Goal: Task Accomplishment & Management: Use online tool/utility

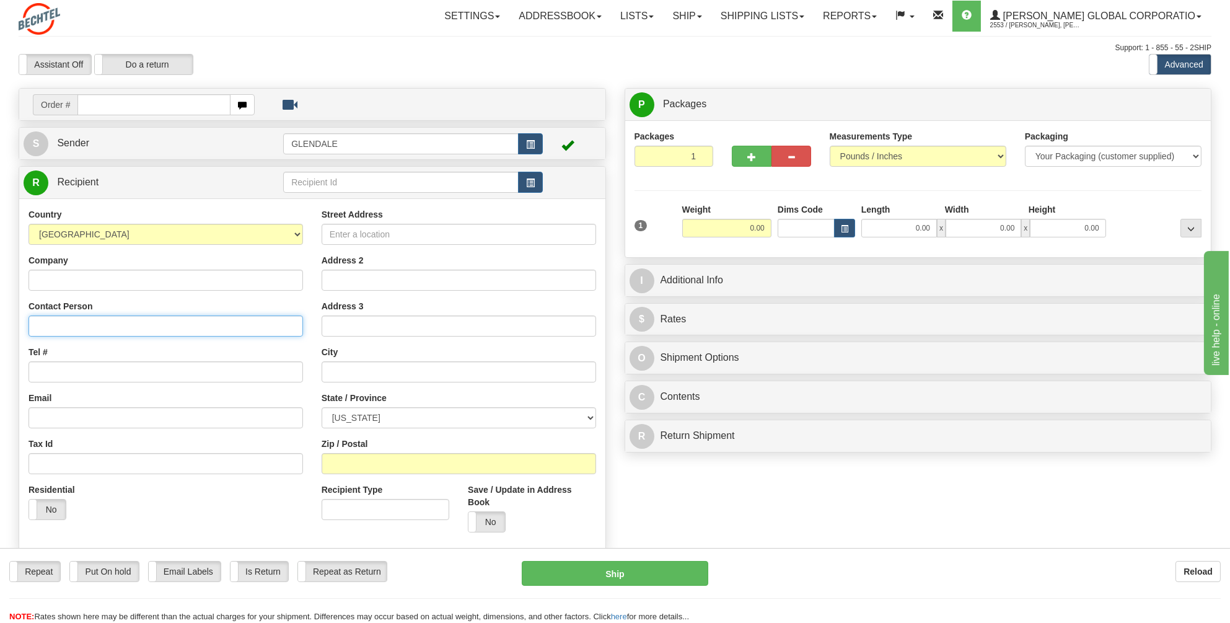
click at [55, 327] on input "Contact Person" at bounding box center [166, 325] width 274 height 21
type input "[PERSON_NAME]"
click at [62, 370] on input "Tel #" at bounding box center [166, 371] width 274 height 21
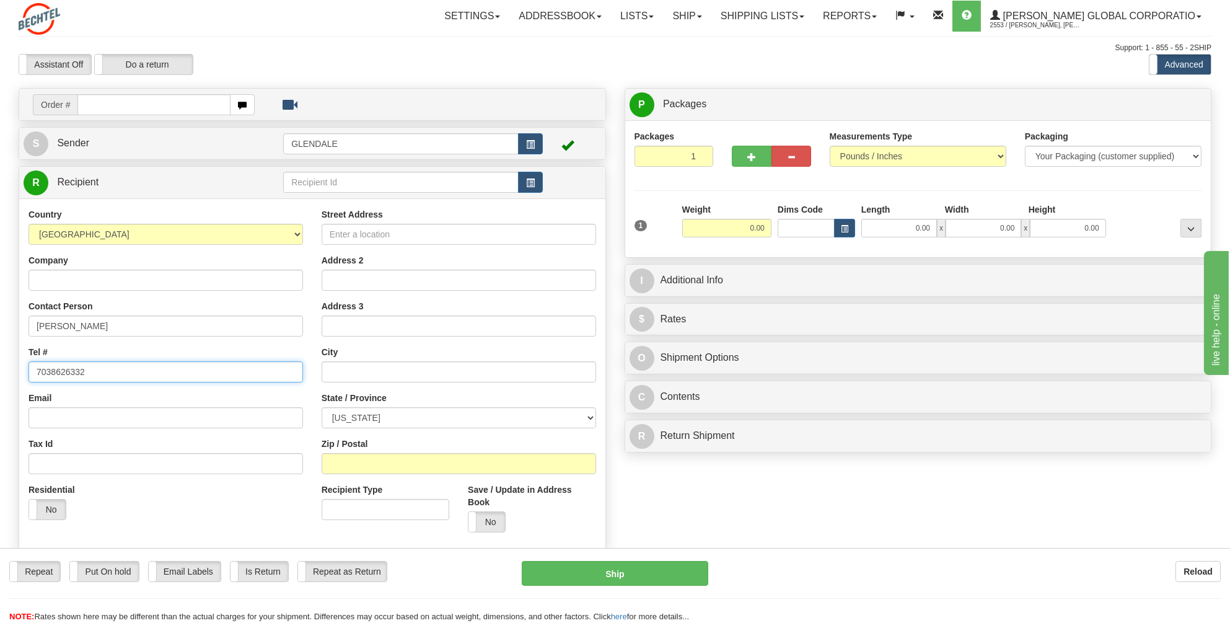
type input "7038626332"
click at [345, 230] on input "Street Address" at bounding box center [459, 234] width 274 height 21
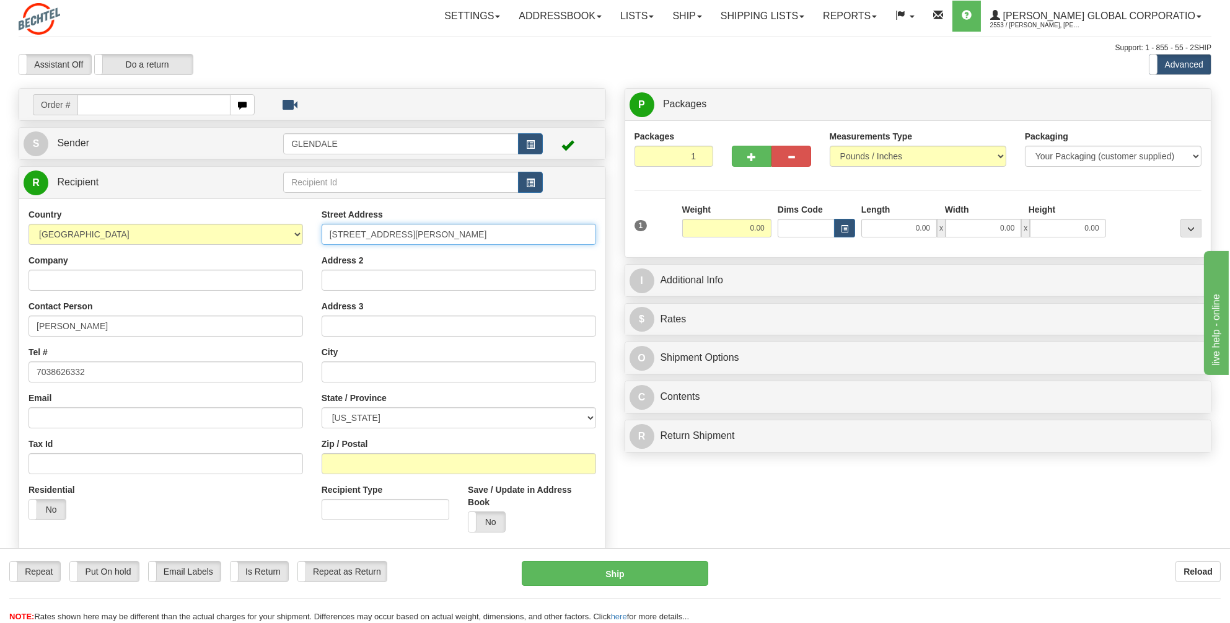
type input "[STREET_ADDRESS][PERSON_NAME]"
click at [333, 366] on input "text" at bounding box center [459, 371] width 274 height 21
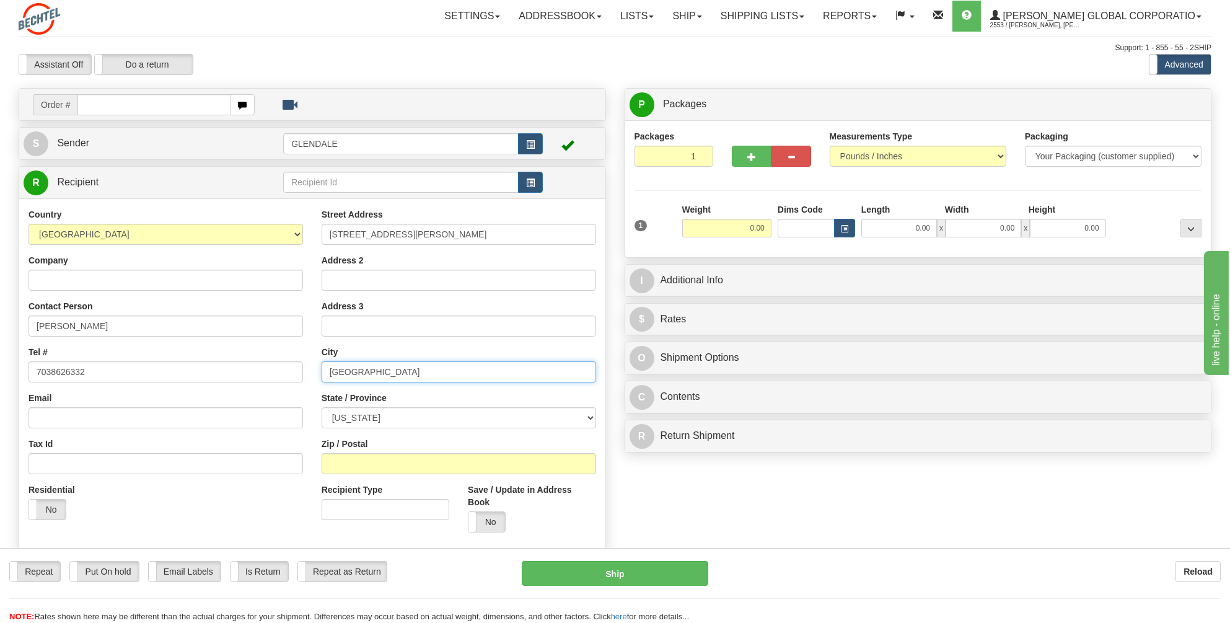
type input "[GEOGRAPHIC_DATA]"
click at [587, 416] on select "[US_STATE] [US_STATE] [US_STATE] [US_STATE] Armed Forces America Armed Forces E…" at bounding box center [459, 417] width 274 height 21
select select "VA"
click at [322, 407] on select "[US_STATE] [US_STATE] [US_STATE] [US_STATE] Armed Forces America Armed Forces E…" at bounding box center [459, 417] width 274 height 21
click at [340, 463] on input "Zip / Postal" at bounding box center [459, 463] width 274 height 21
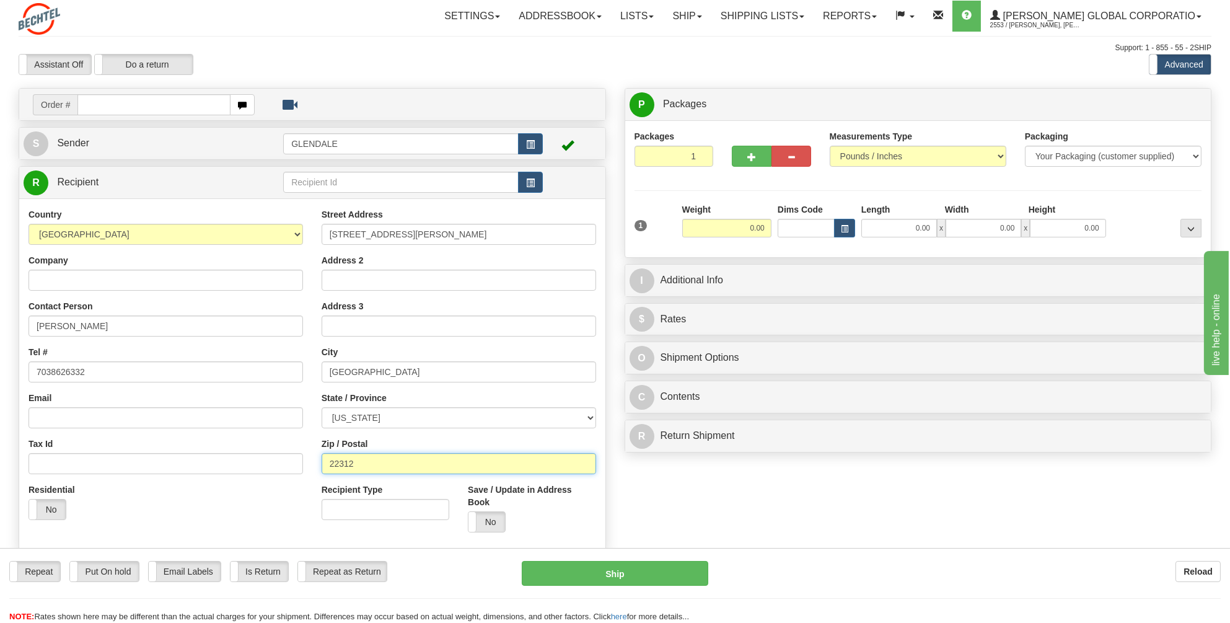
type input "22312"
click at [766, 229] on input "0.00" at bounding box center [726, 228] width 89 height 19
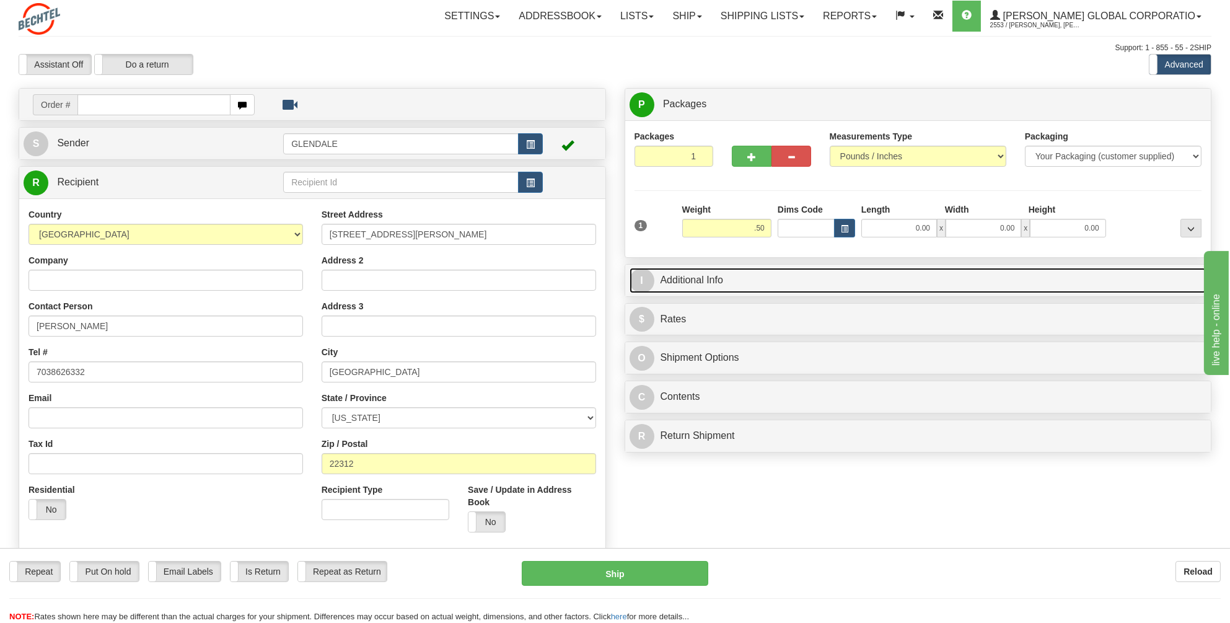
type input "0.50"
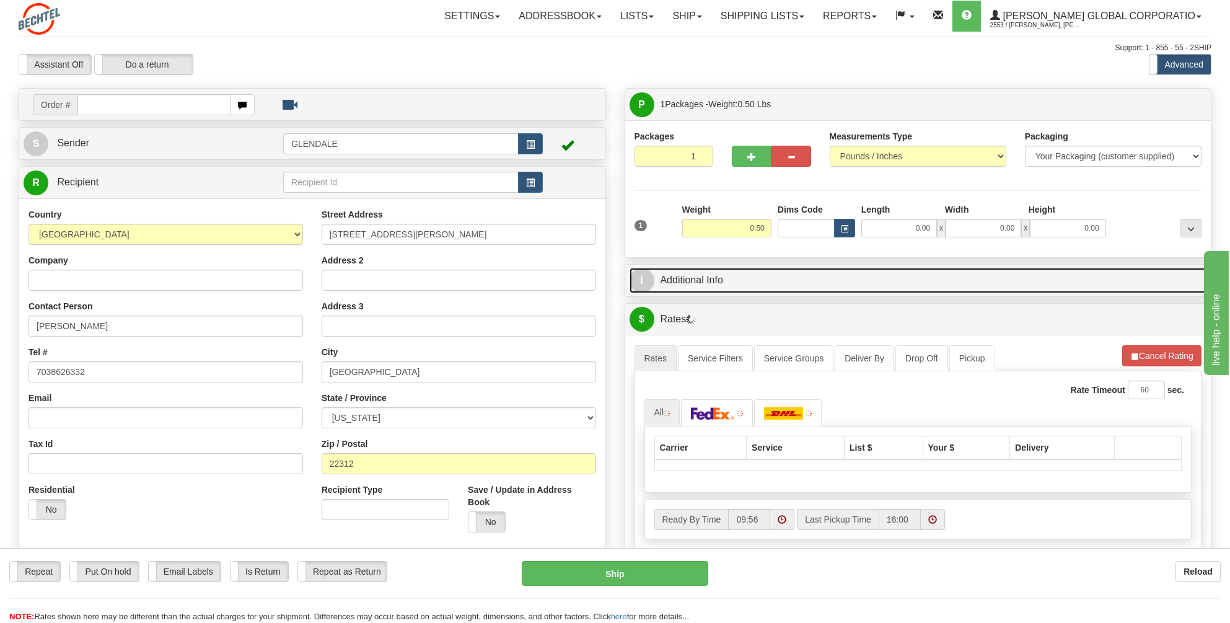
click at [709, 278] on link "I Additional Info" at bounding box center [918, 280] width 577 height 25
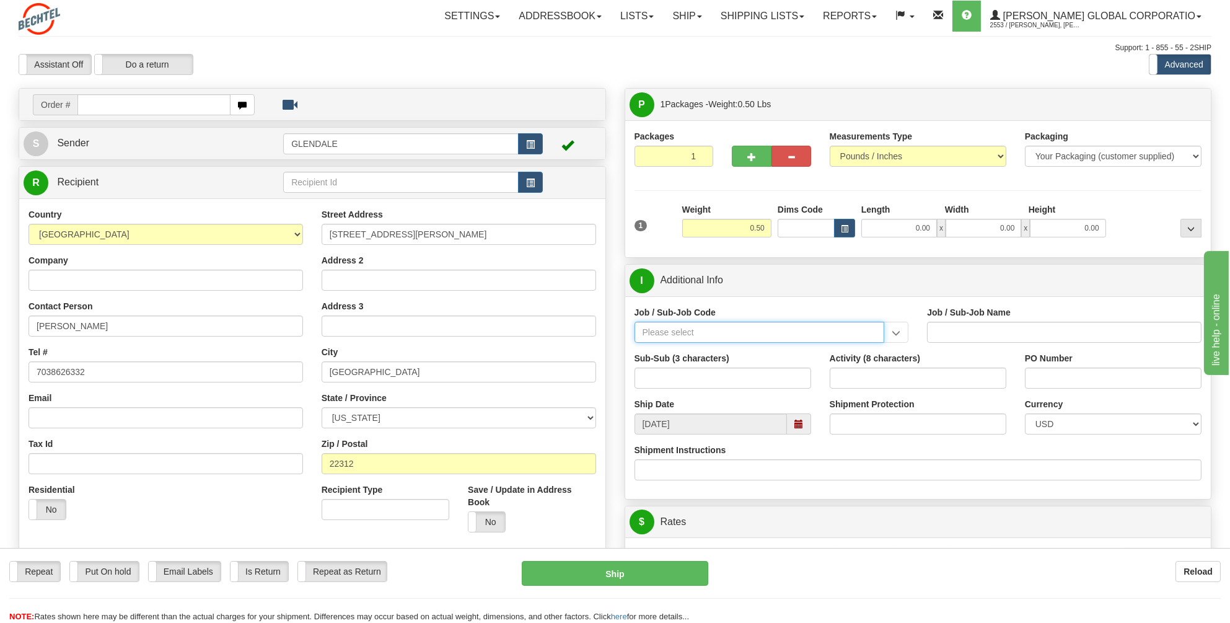
click at [665, 330] on input "Job / Sub-Job Code" at bounding box center [759, 332] width 250 height 21
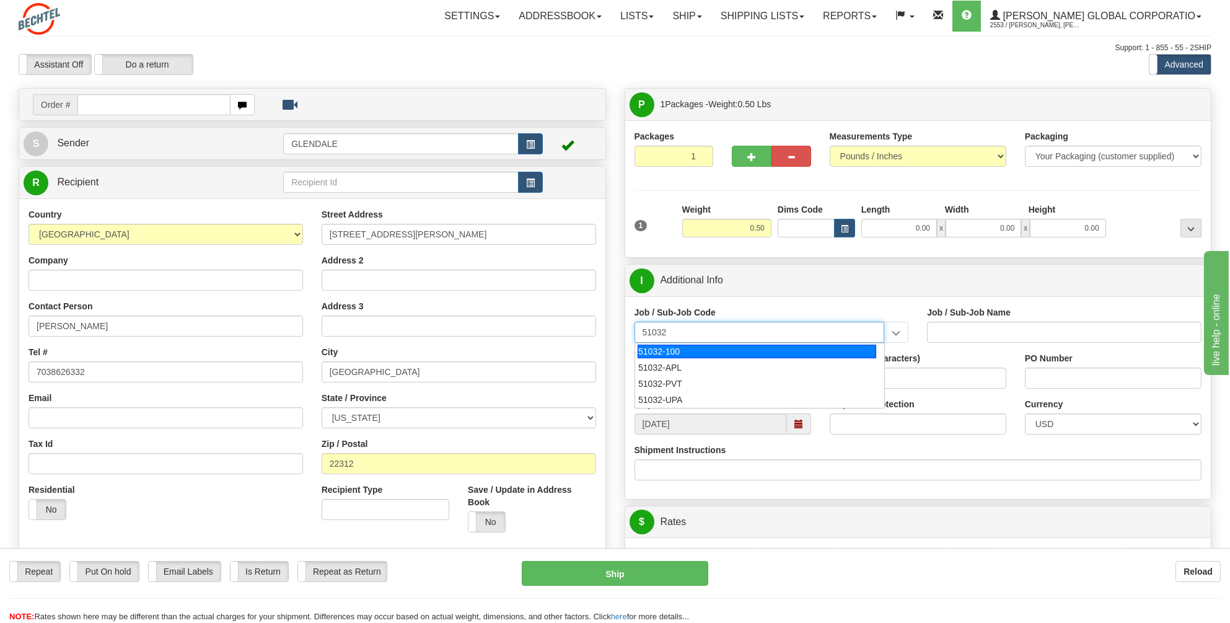
click at [661, 348] on div "51032-100" at bounding box center [757, 352] width 239 height 14
type input "51032-100"
type input "NS&E KIEV PERMANENT OFC. - [GEOGRAPHIC_DATA] PERMANENT OFFICE"
type input "51032-100"
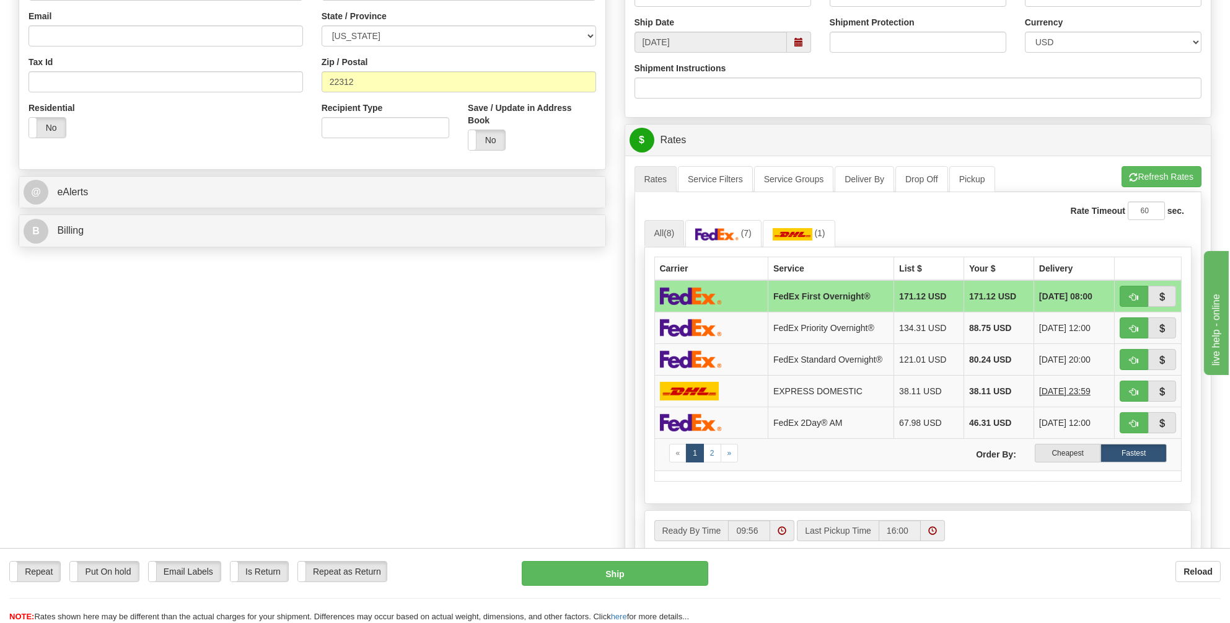
scroll to position [434, 0]
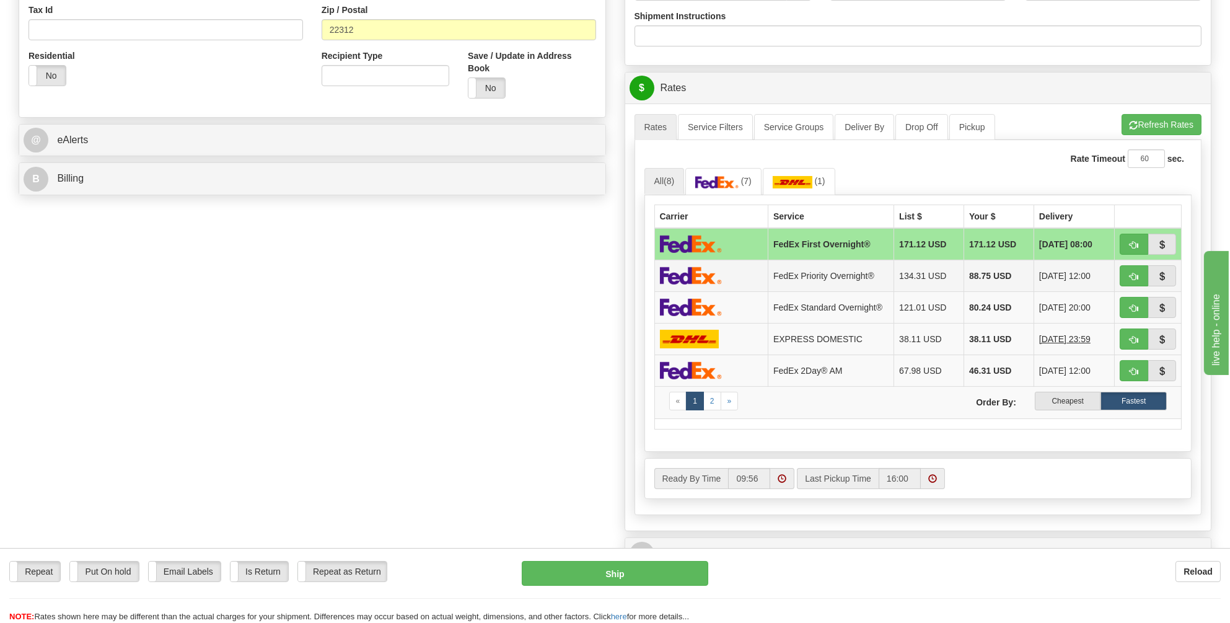
click at [694, 271] on img at bounding box center [691, 275] width 62 height 18
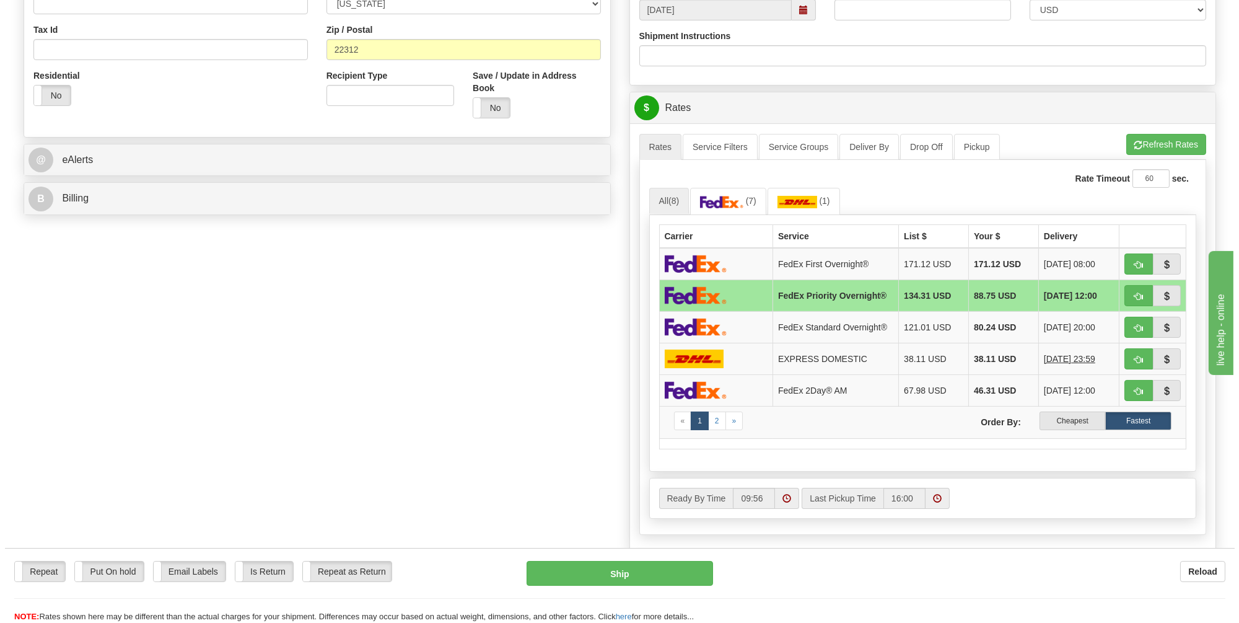
scroll to position [496, 0]
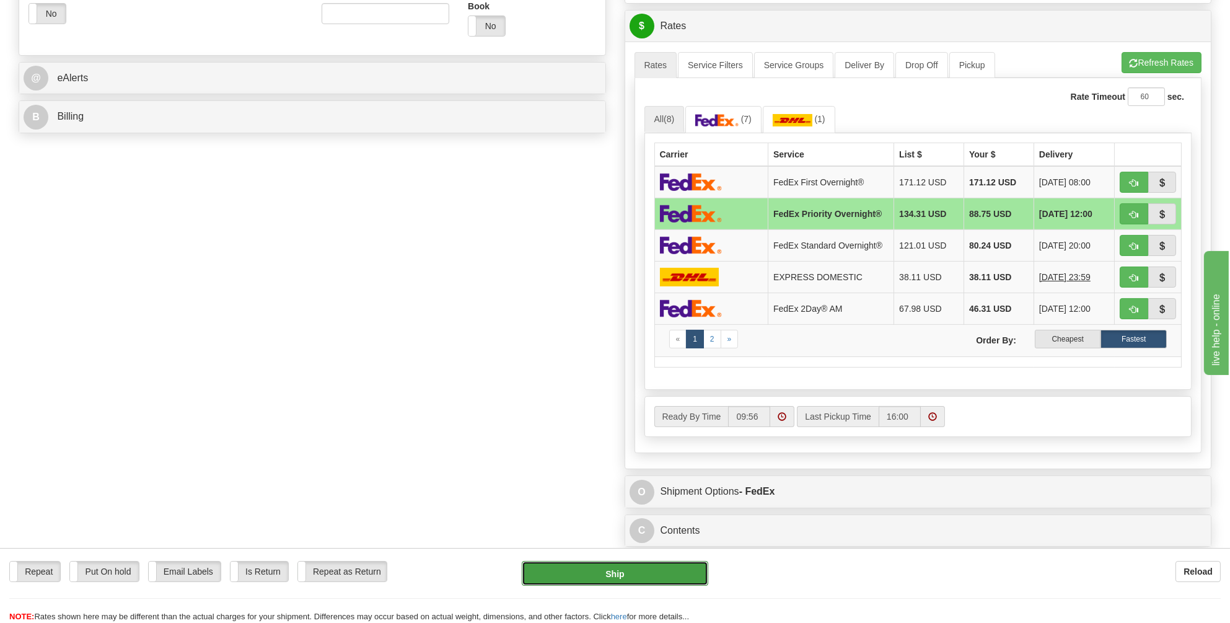
click at [605, 574] on button "Ship" at bounding box center [615, 573] width 187 height 25
type input "01"
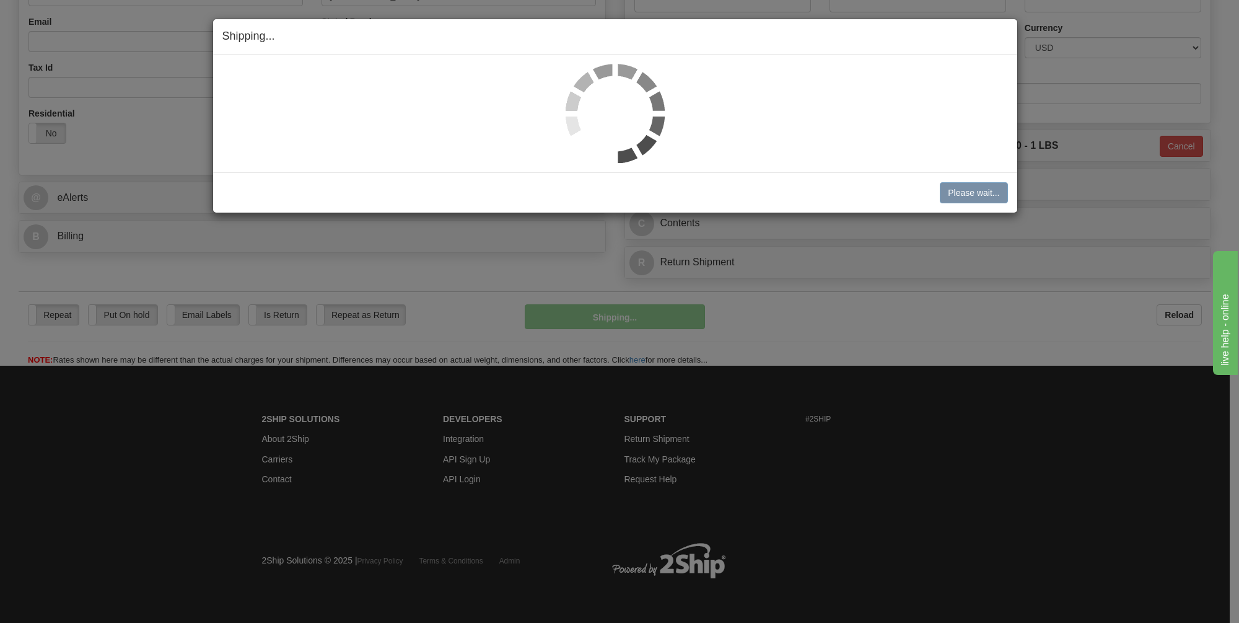
scroll to position [373, 0]
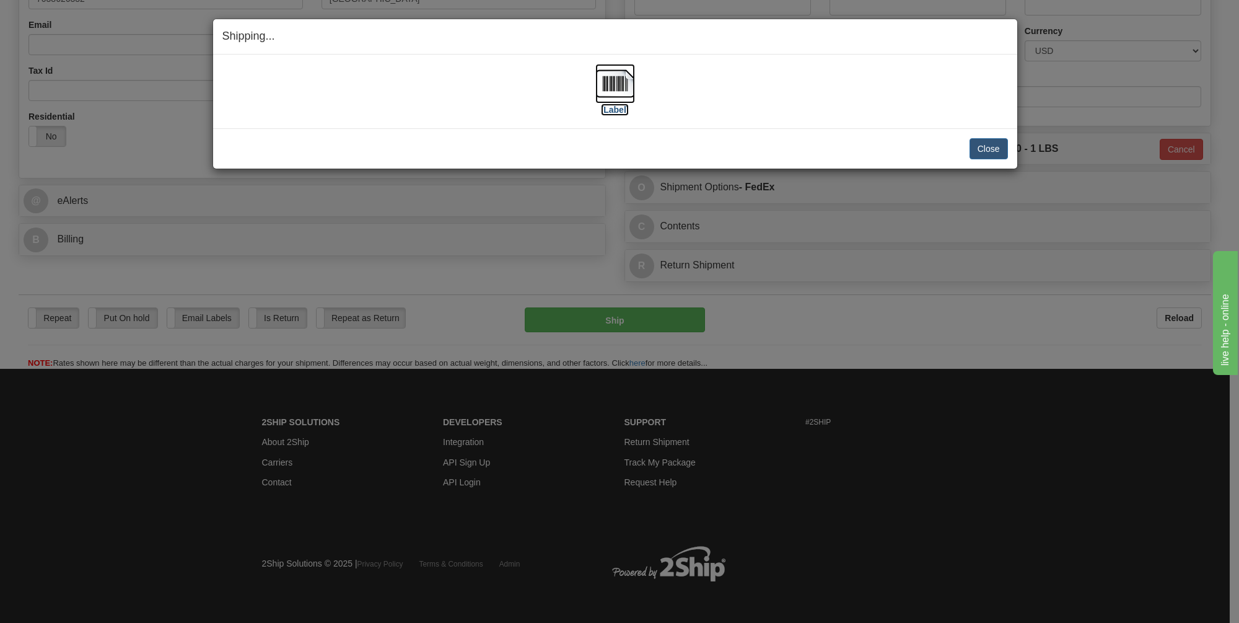
click at [613, 79] on img at bounding box center [615, 84] width 40 height 40
